Goal: Information Seeking & Learning: Learn about a topic

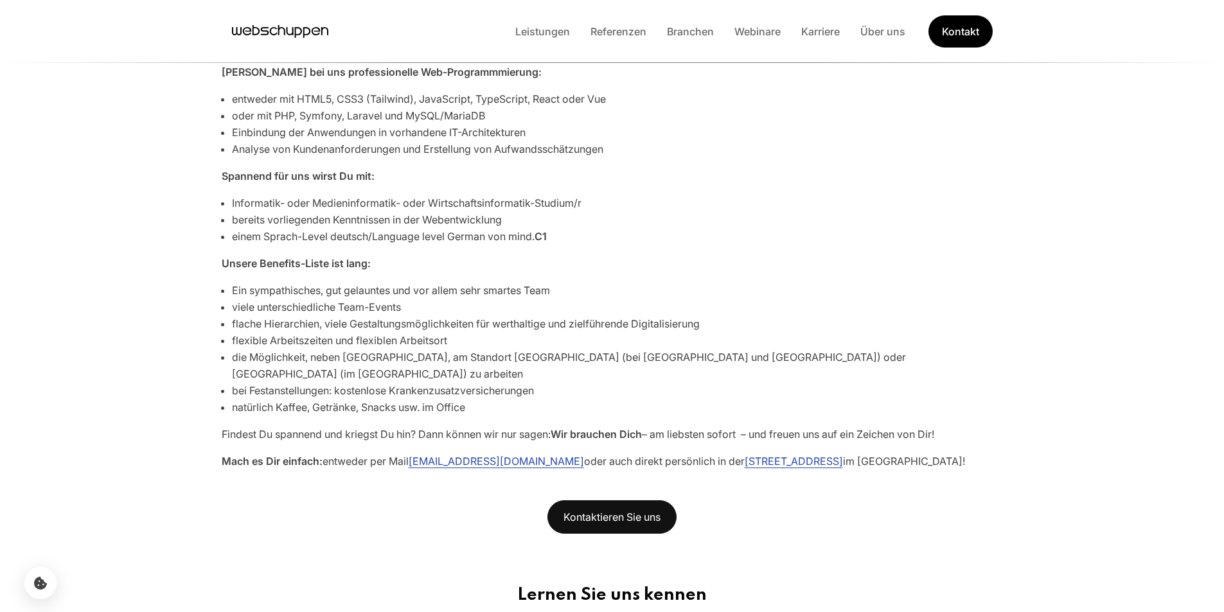
scroll to position [578, 0]
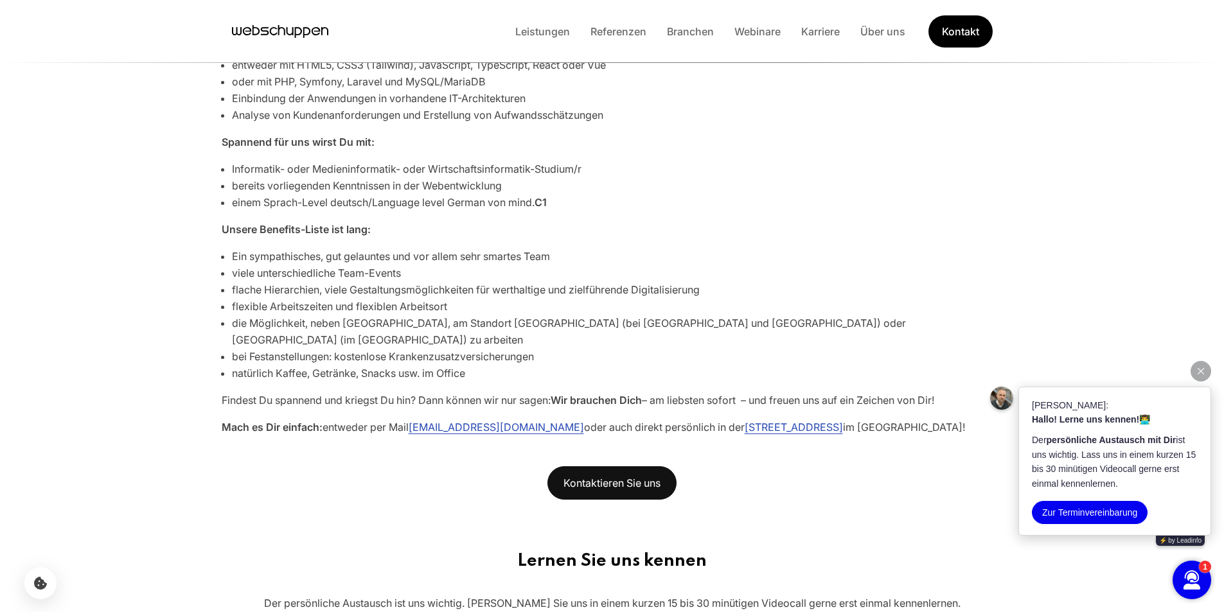
click at [1201, 368] on icon "button" at bounding box center [1200, 371] width 6 height 6
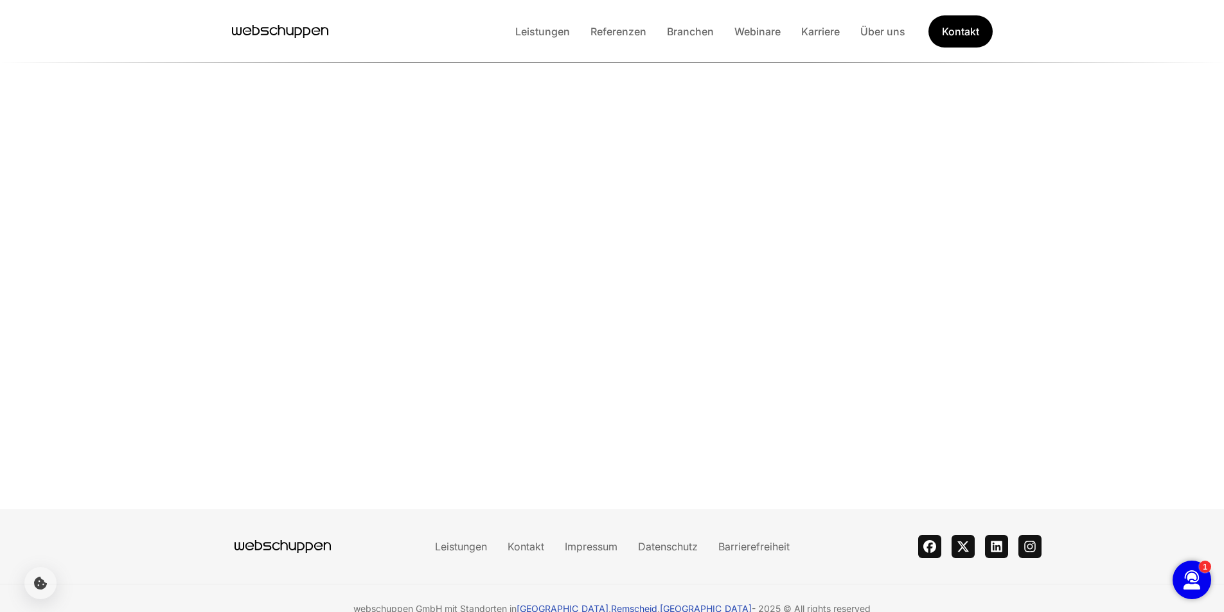
scroll to position [1268, 0]
click at [561, 37] on link "Leistungen" at bounding box center [542, 31] width 75 height 13
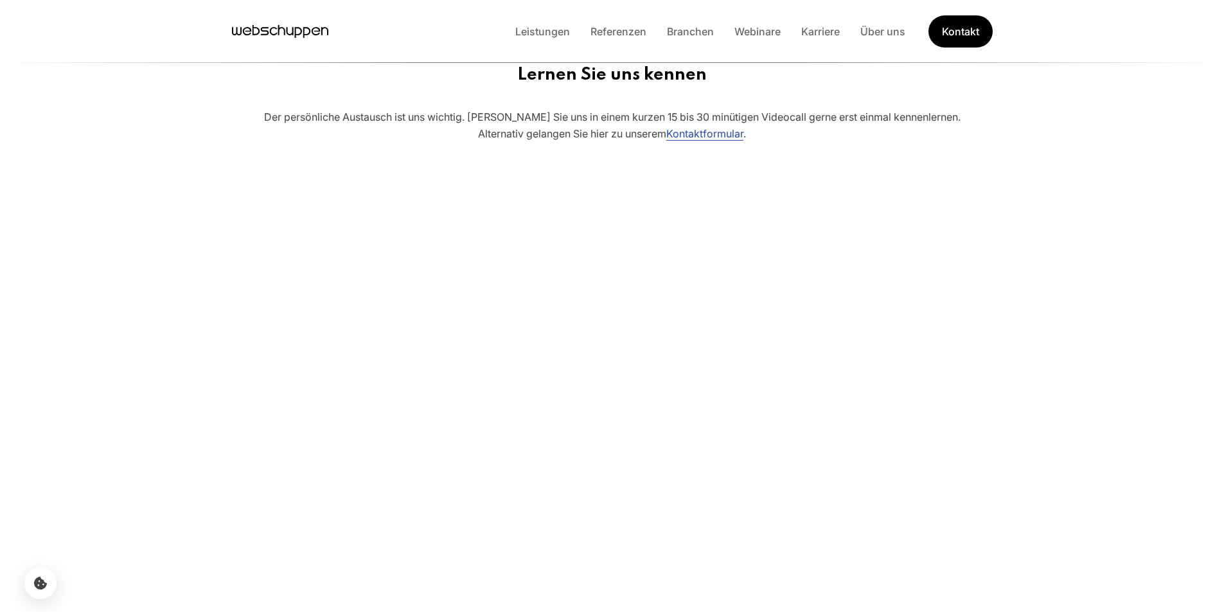
scroll to position [0, 0]
click at [880, 28] on link "Über uns" at bounding box center [883, 31] width 66 height 13
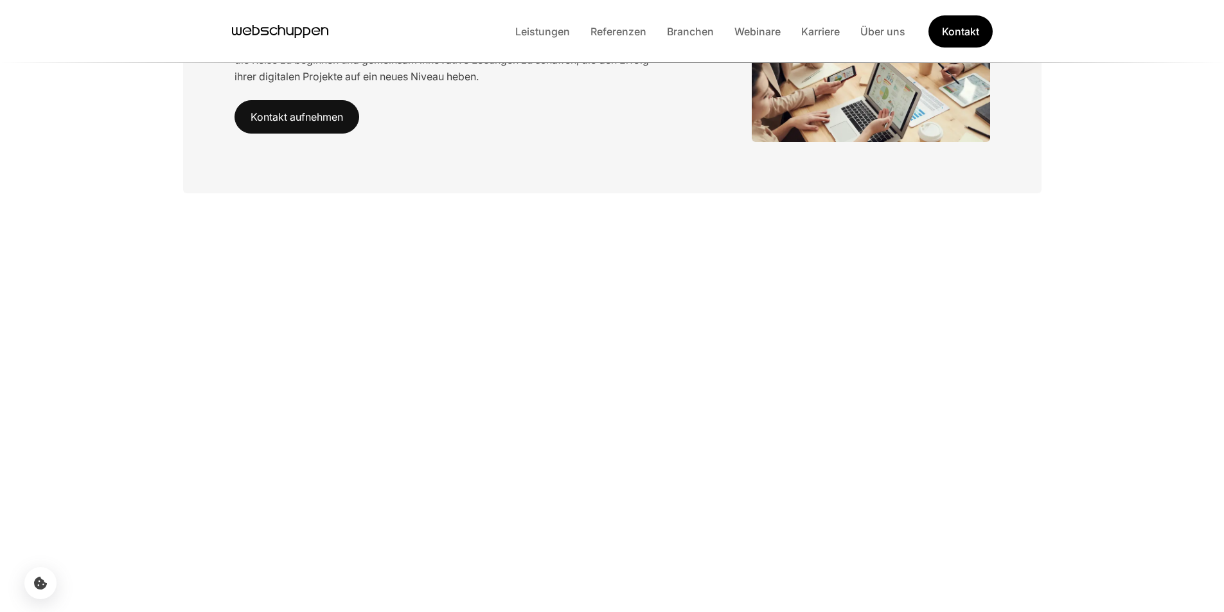
scroll to position [203, 0]
click at [620, 38] on li "Referenzen" at bounding box center [618, 31] width 76 height 17
click at [619, 31] on link "Referenzen" at bounding box center [618, 31] width 76 height 13
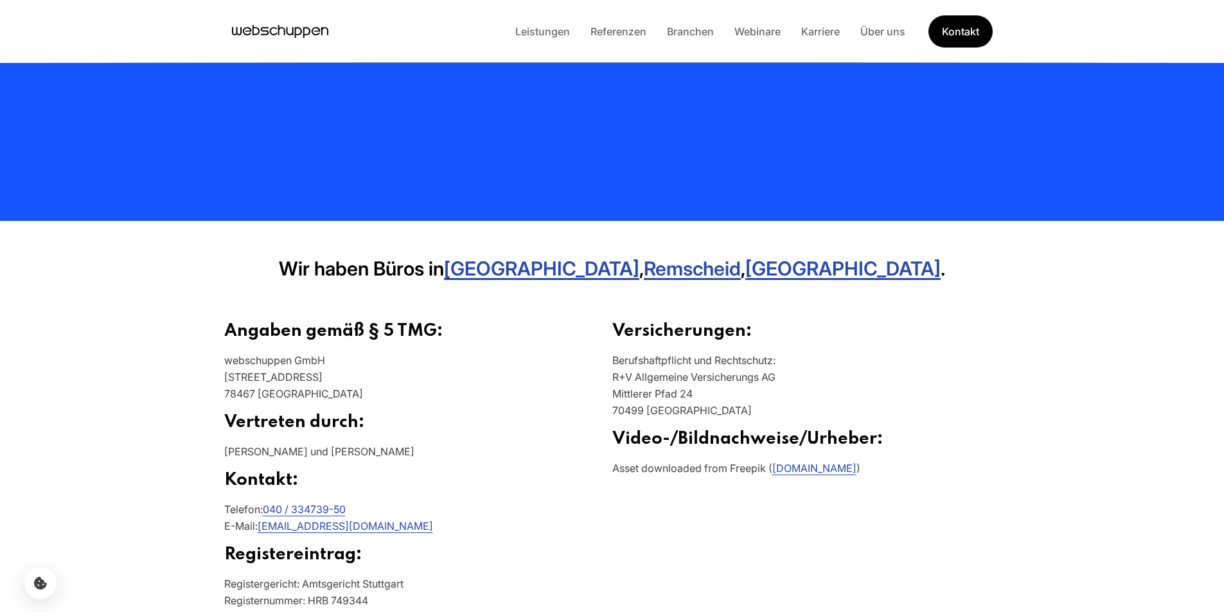
scroll to position [321, 0]
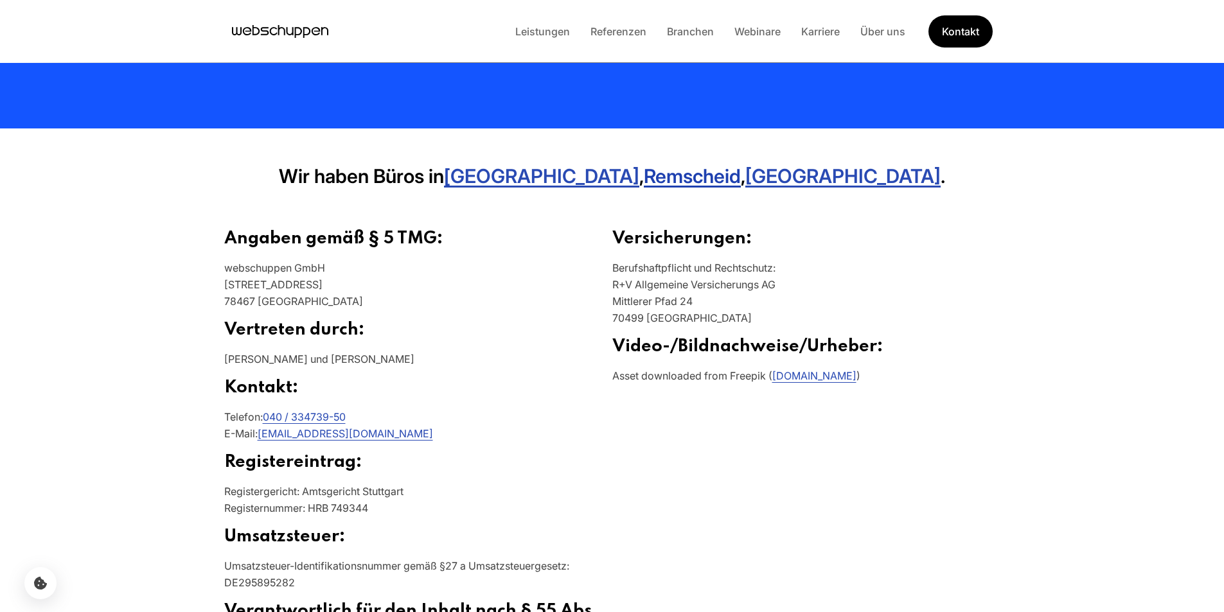
click at [691, 180] on link "Remscheid" at bounding box center [692, 175] width 97 height 23
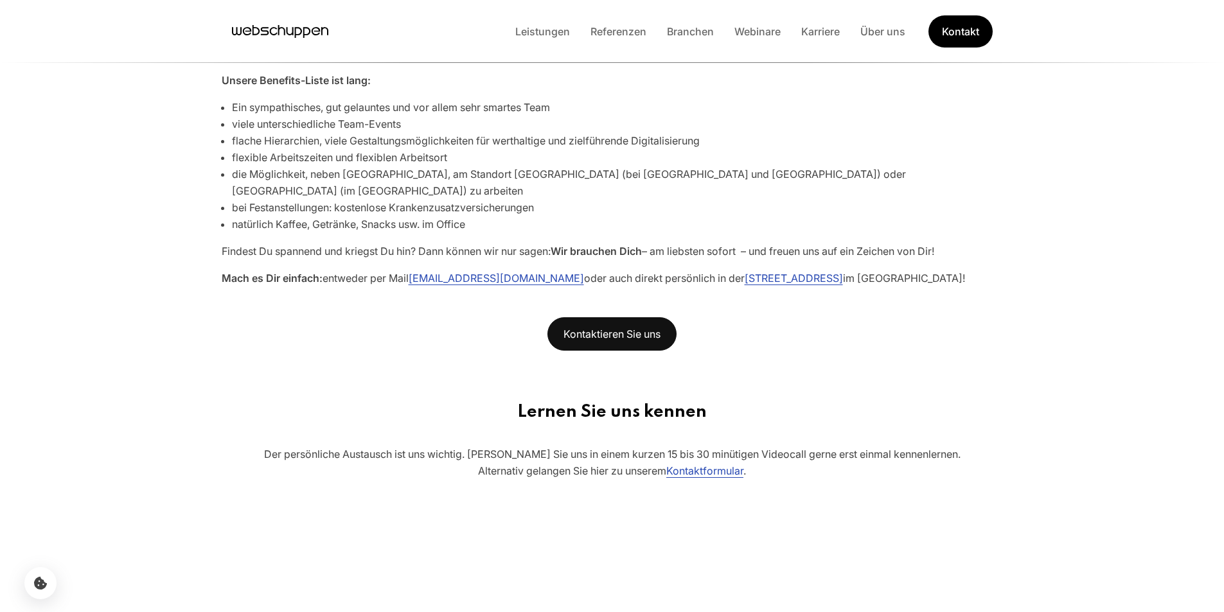
scroll to position [732, 0]
